Goal: Task Accomplishment & Management: Manage account settings

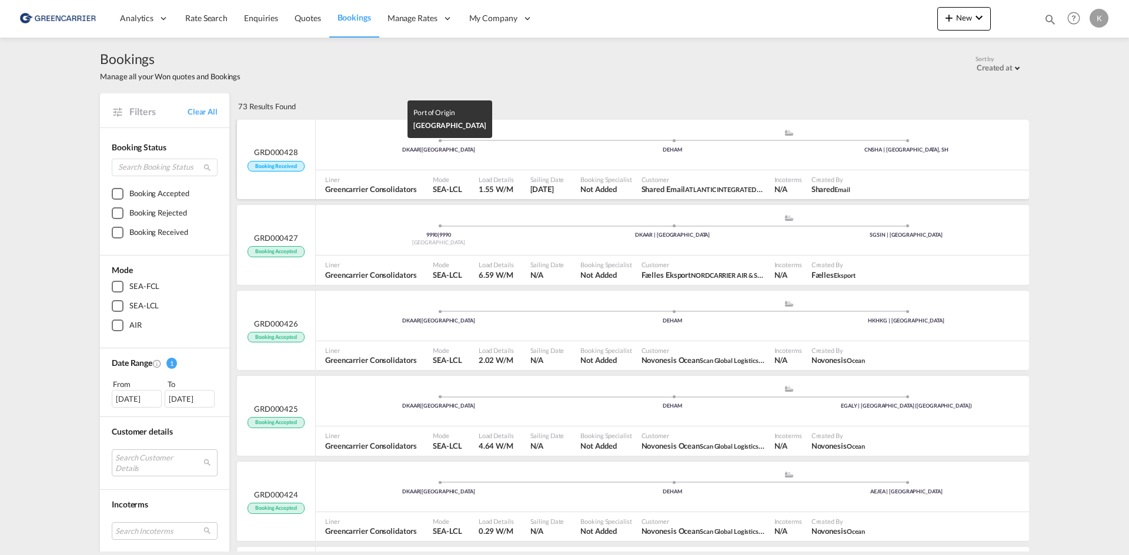
click at [400, 150] on div "DKAAR | [GEOGRAPHIC_DATA]" at bounding box center [439, 150] width 234 height 8
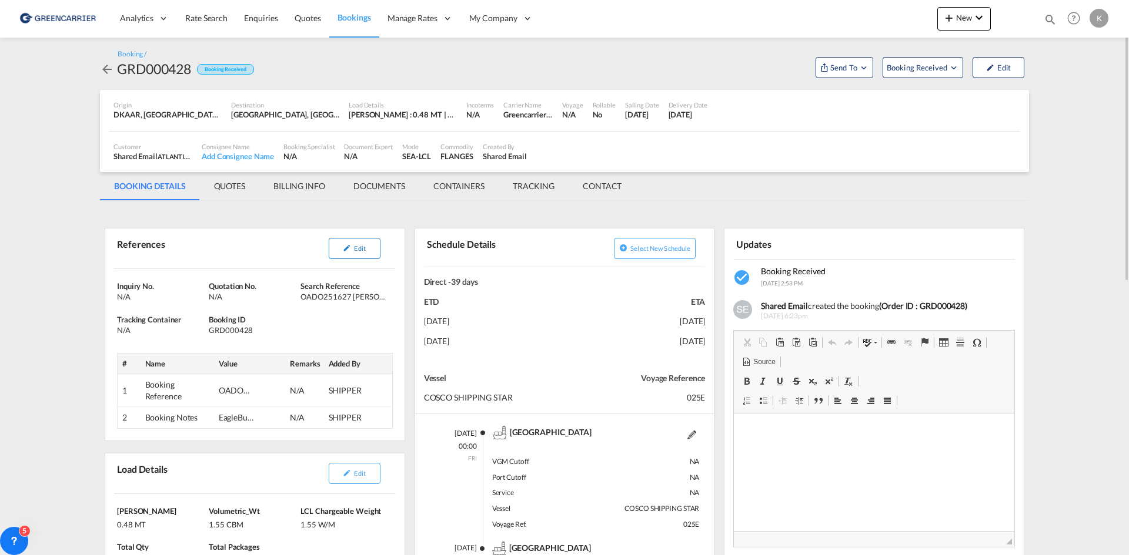
click at [371, 243] on button "Edit" at bounding box center [355, 248] width 52 height 21
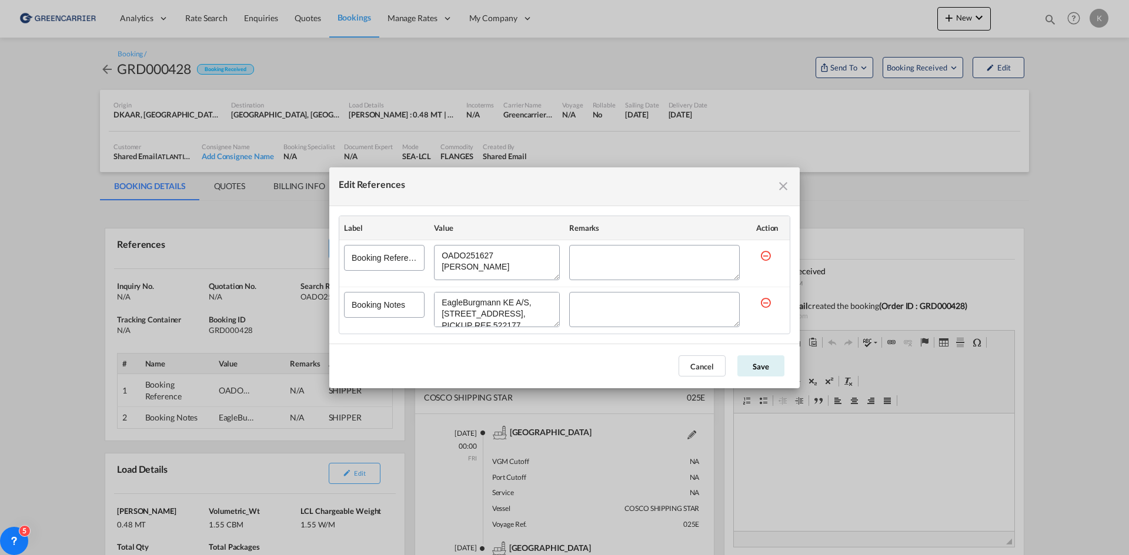
scroll to position [32, 0]
click at [708, 361] on button "Cancel" at bounding box center [701, 366] width 47 height 21
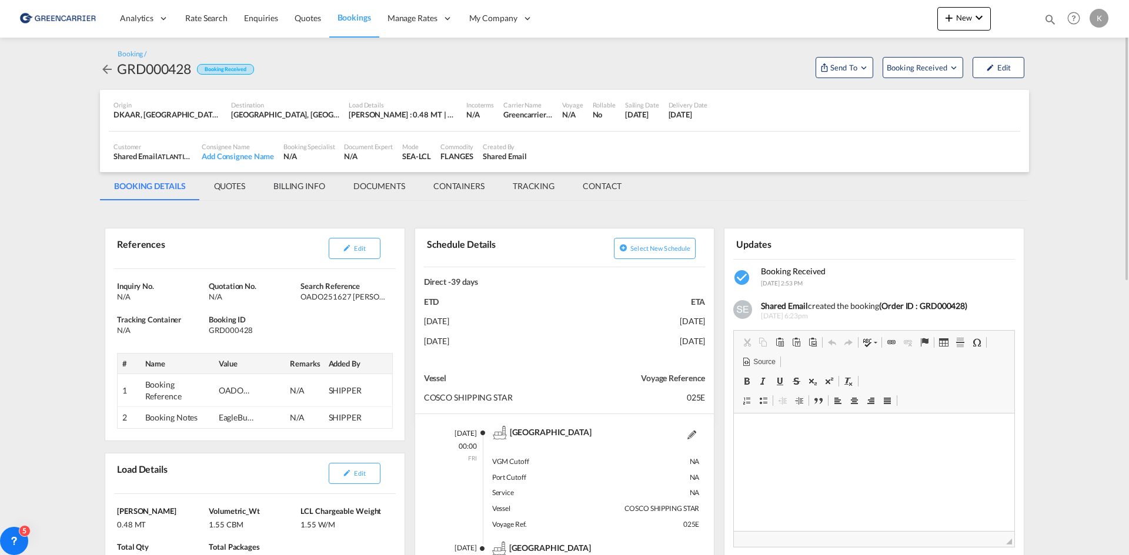
scroll to position [118, 0]
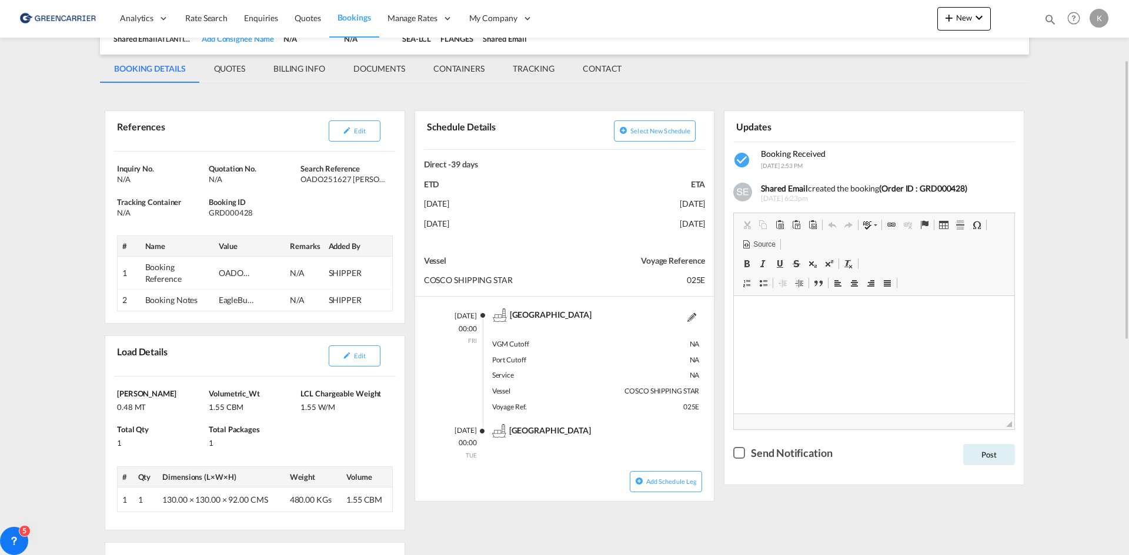
click at [245, 215] on div "GRD000428" at bounding box center [253, 212] width 89 height 11
copy div "GRD000428"
drag, startPoint x: 304, startPoint y: 179, endPoint x: 388, endPoint y: 180, distance: 84.1
click at [388, 180] on div "OADO251627 [PERSON_NAME]" at bounding box center [344, 179] width 89 height 11
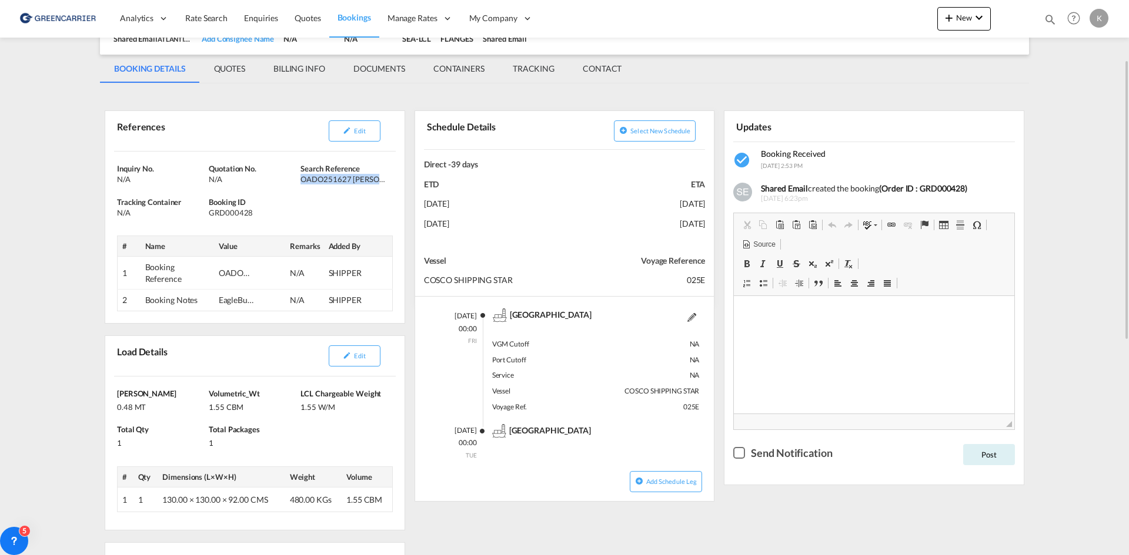
copy div "OADO251627 [PERSON_NAME]"
click at [353, 133] on button "Edit" at bounding box center [355, 130] width 52 height 21
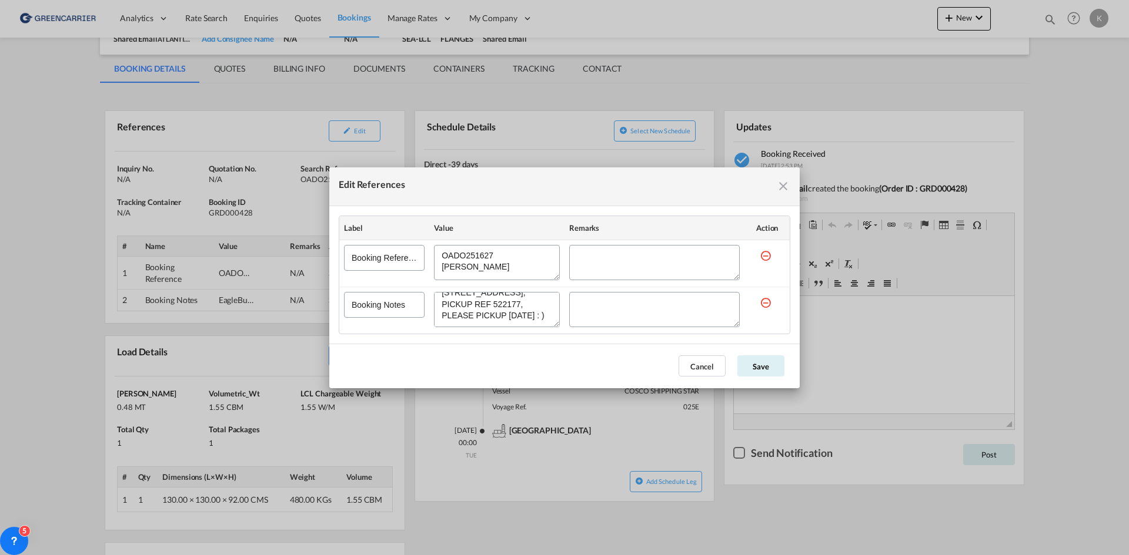
scroll to position [33, 0]
drag, startPoint x: 438, startPoint y: 302, endPoint x: 469, endPoint y: 305, distance: 30.7
click at [469, 305] on textarea "Edit References" at bounding box center [497, 309] width 126 height 35
drag, startPoint x: 685, startPoint y: 372, endPoint x: 704, endPoint y: 367, distance: 18.8
click at [685, 373] on button "Cancel" at bounding box center [701, 366] width 47 height 21
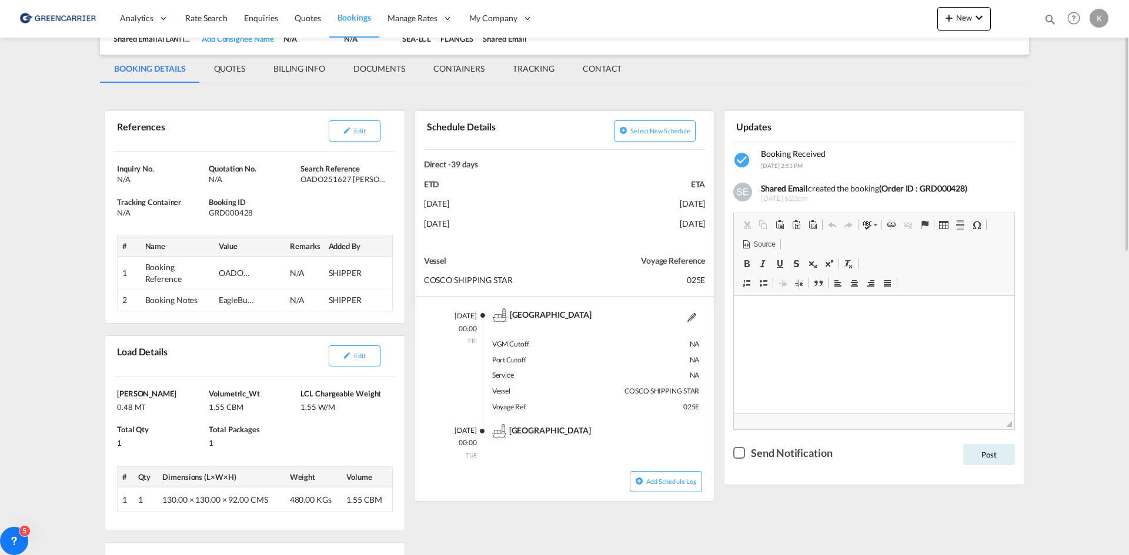
scroll to position [0, 0]
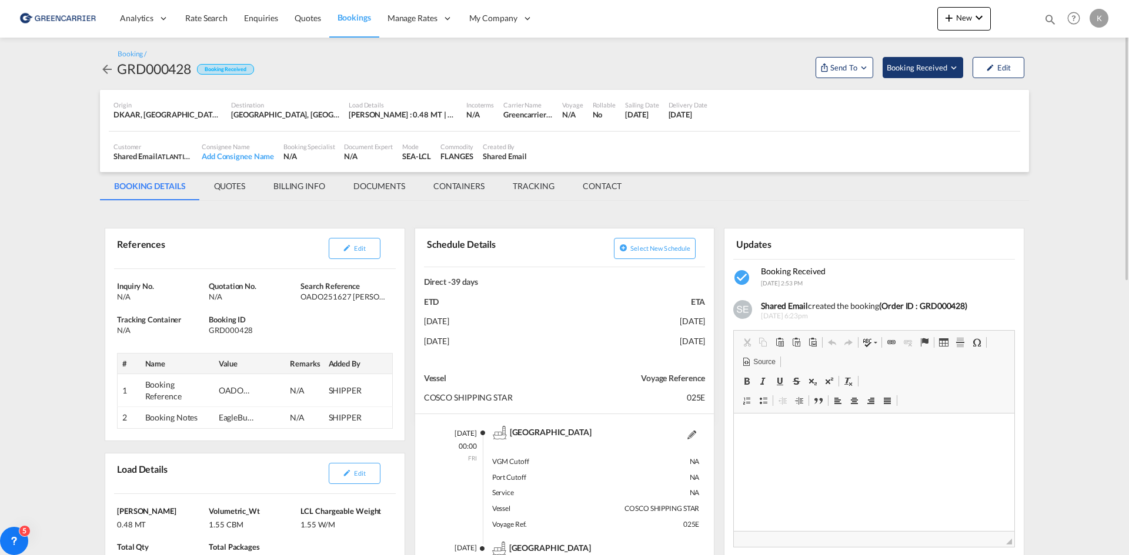
click at [931, 72] on span "Booking Received" at bounding box center [917, 68] width 62 height 12
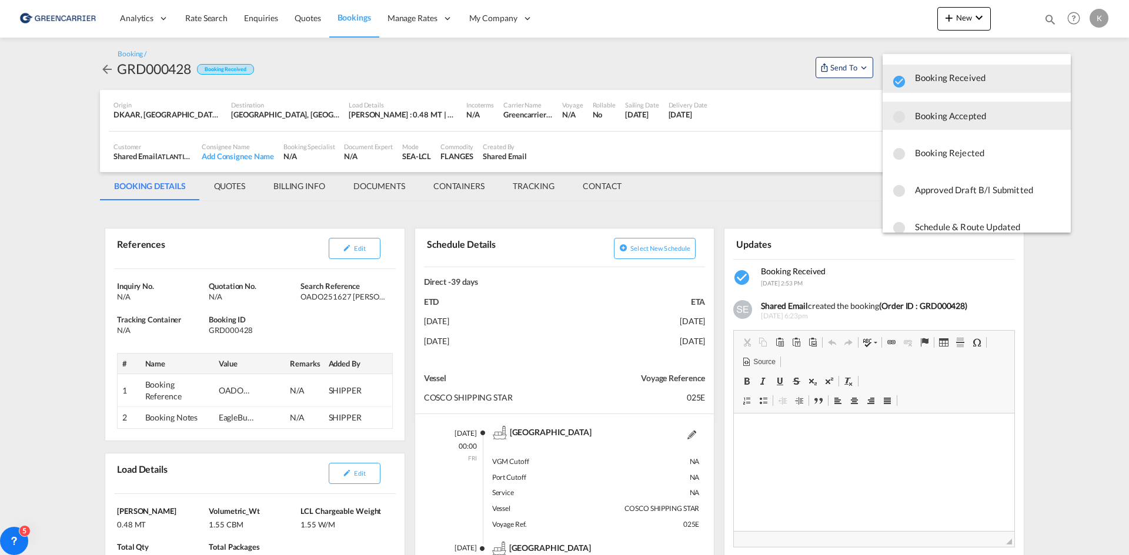
click at [942, 116] on span "Booking Accepted" at bounding box center [988, 115] width 146 height 21
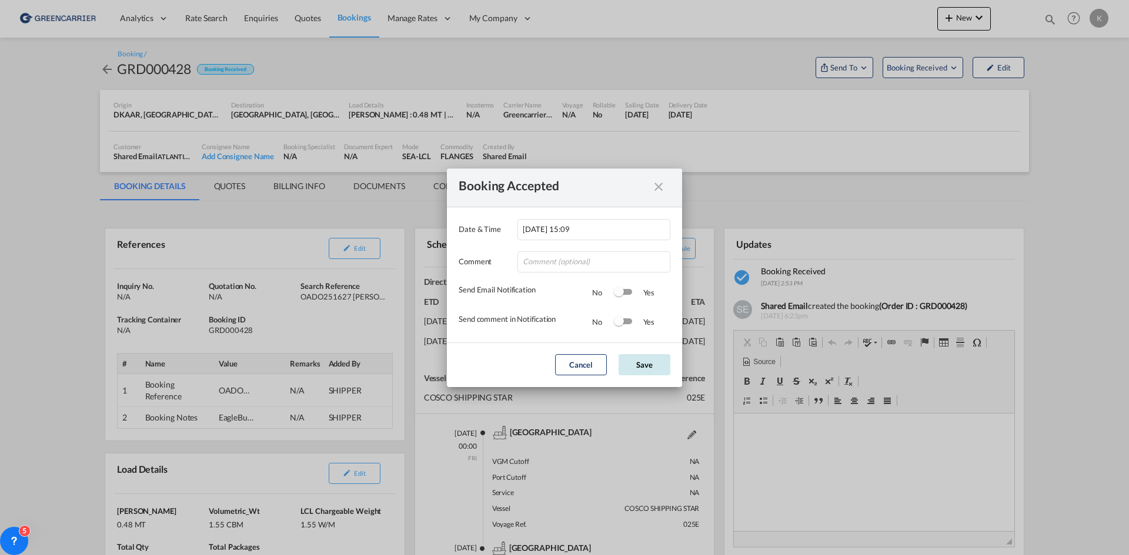
click at [652, 361] on button "Save" at bounding box center [644, 364] width 52 height 21
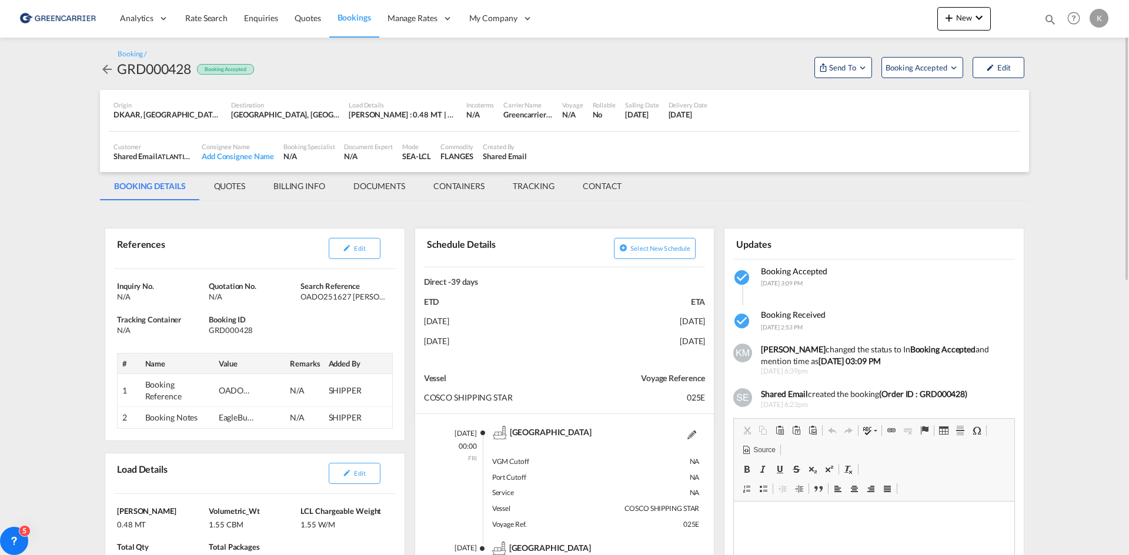
scroll to position [235, 0]
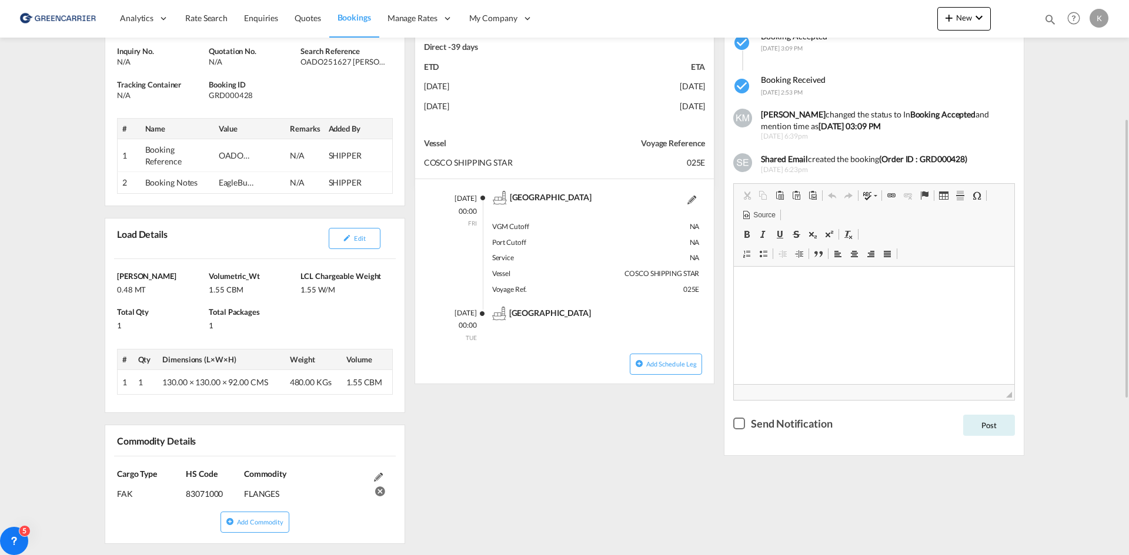
click at [1048, 150] on md-content "Analytics Reports Dashboard Rate Search Enquiries Quotes Bookings" at bounding box center [564, 277] width 1129 height 555
click at [632, 553] on div "References Edit Inquiry No. N/A Quotation No. N/A Search Reference OADO251627 […" at bounding box center [564, 404] width 929 height 864
